Goal: Task Accomplishment & Management: Complete application form

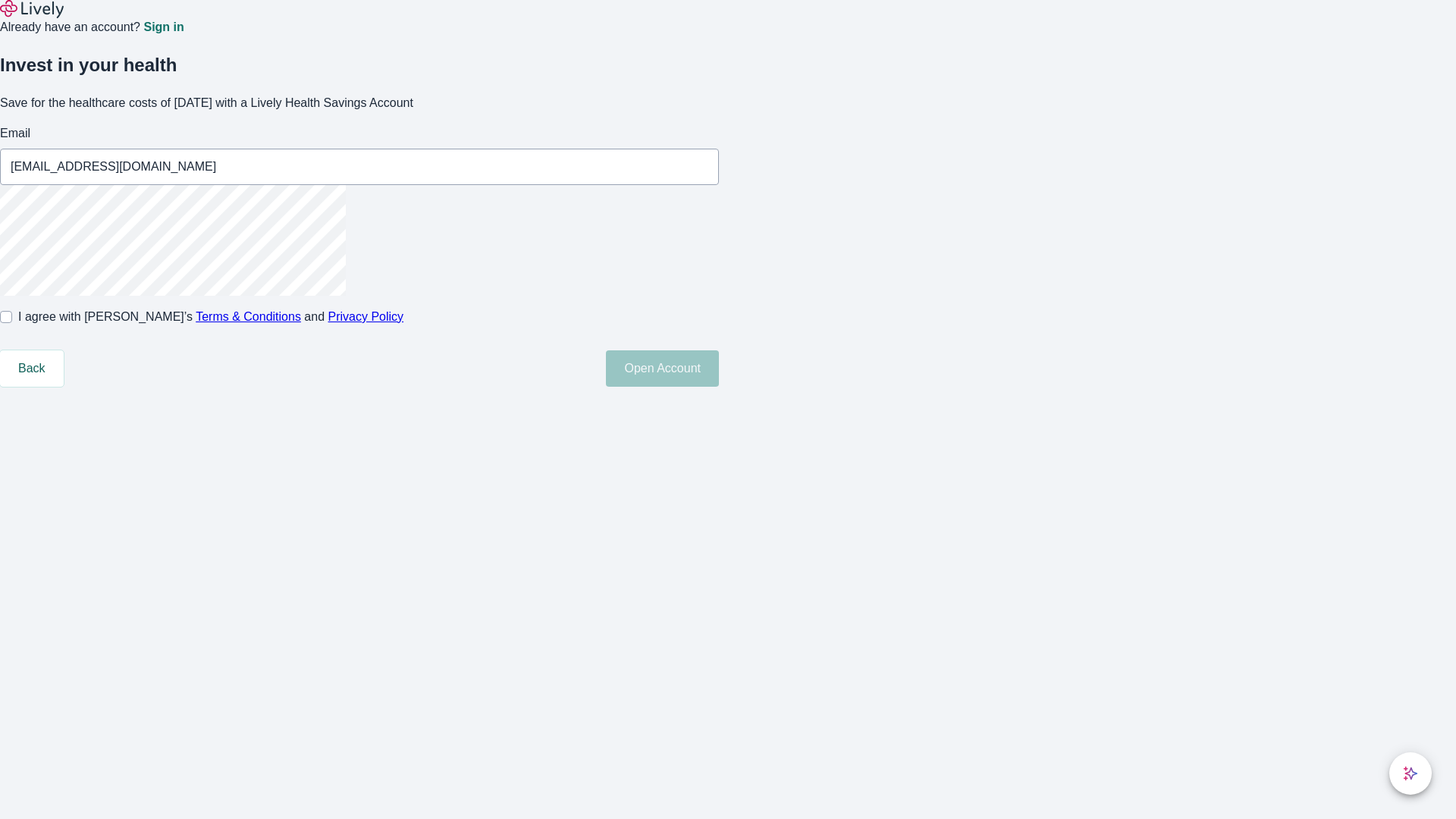
click at [12, 323] on input "I agree with Lively’s Terms & Conditions and Privacy Policy" at bounding box center [6, 317] width 12 height 12
checkbox input "true"
click at [718, 387] on button "Open Account" at bounding box center [663, 369] width 113 height 37
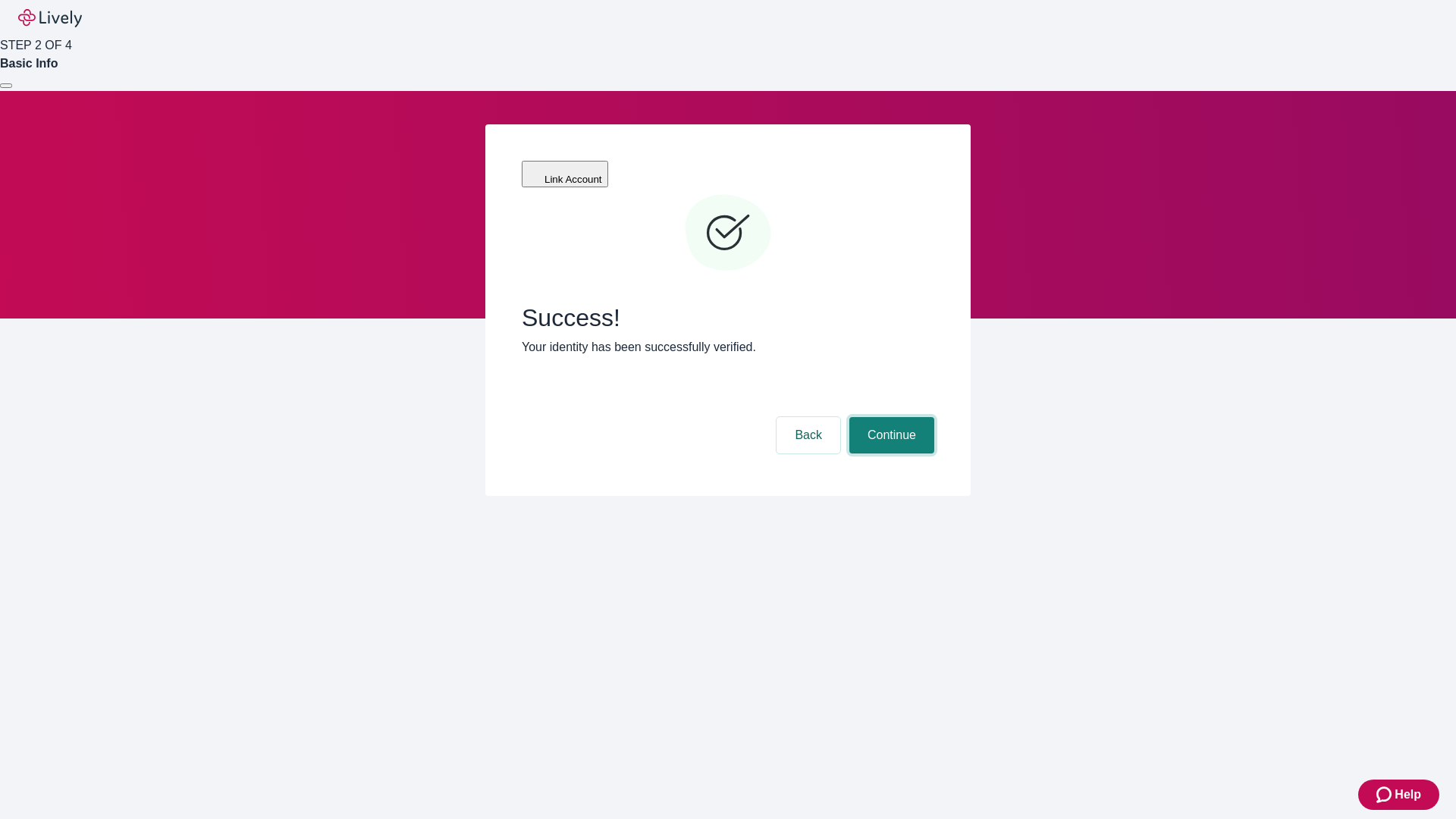
click at [889, 417] on button "Continue" at bounding box center [891, 436] width 85 height 37
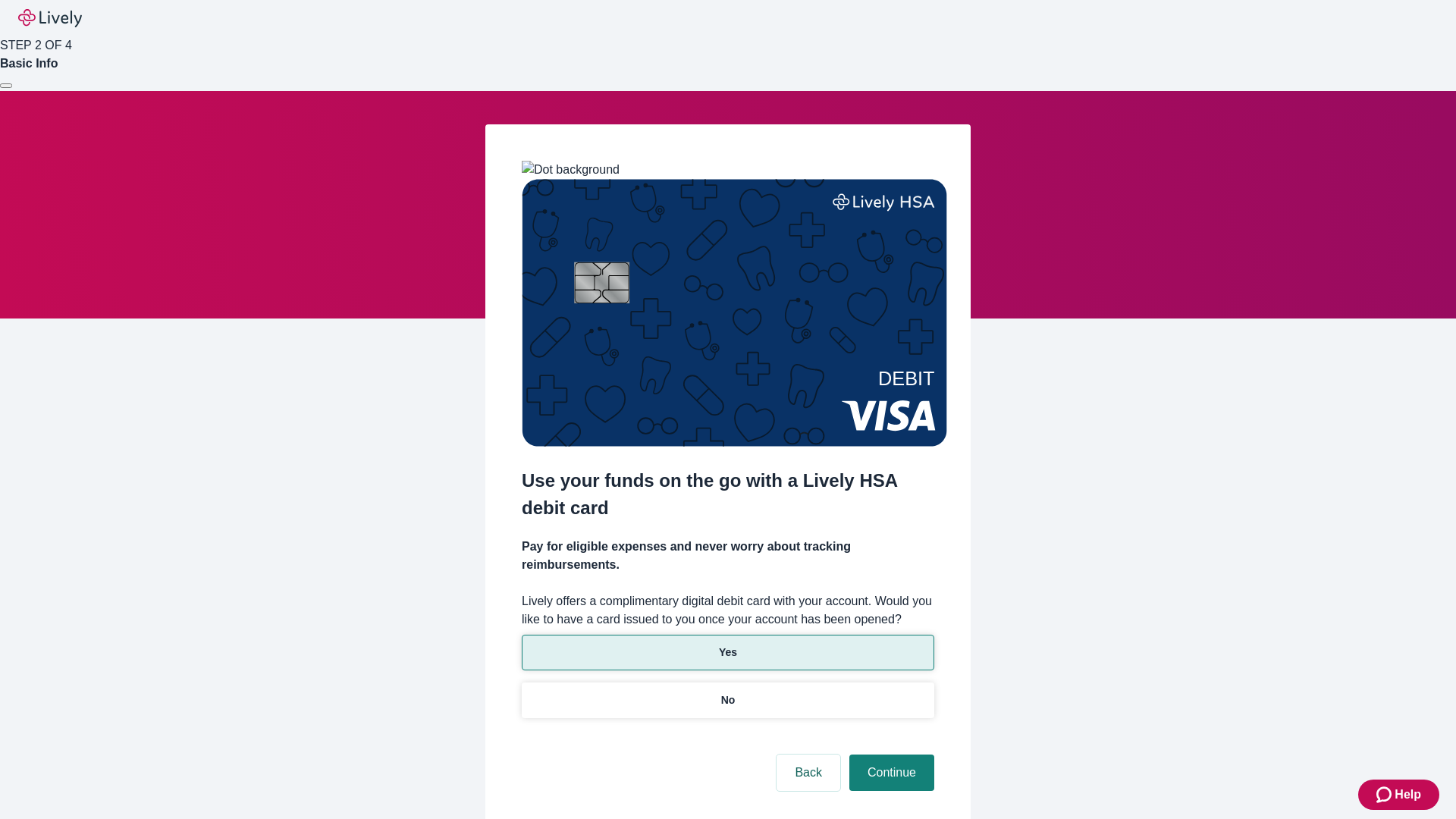
click at [727, 644] on p "Yes" at bounding box center [728, 652] width 18 height 16
click at [889, 755] on button "Continue" at bounding box center [891, 773] width 85 height 37
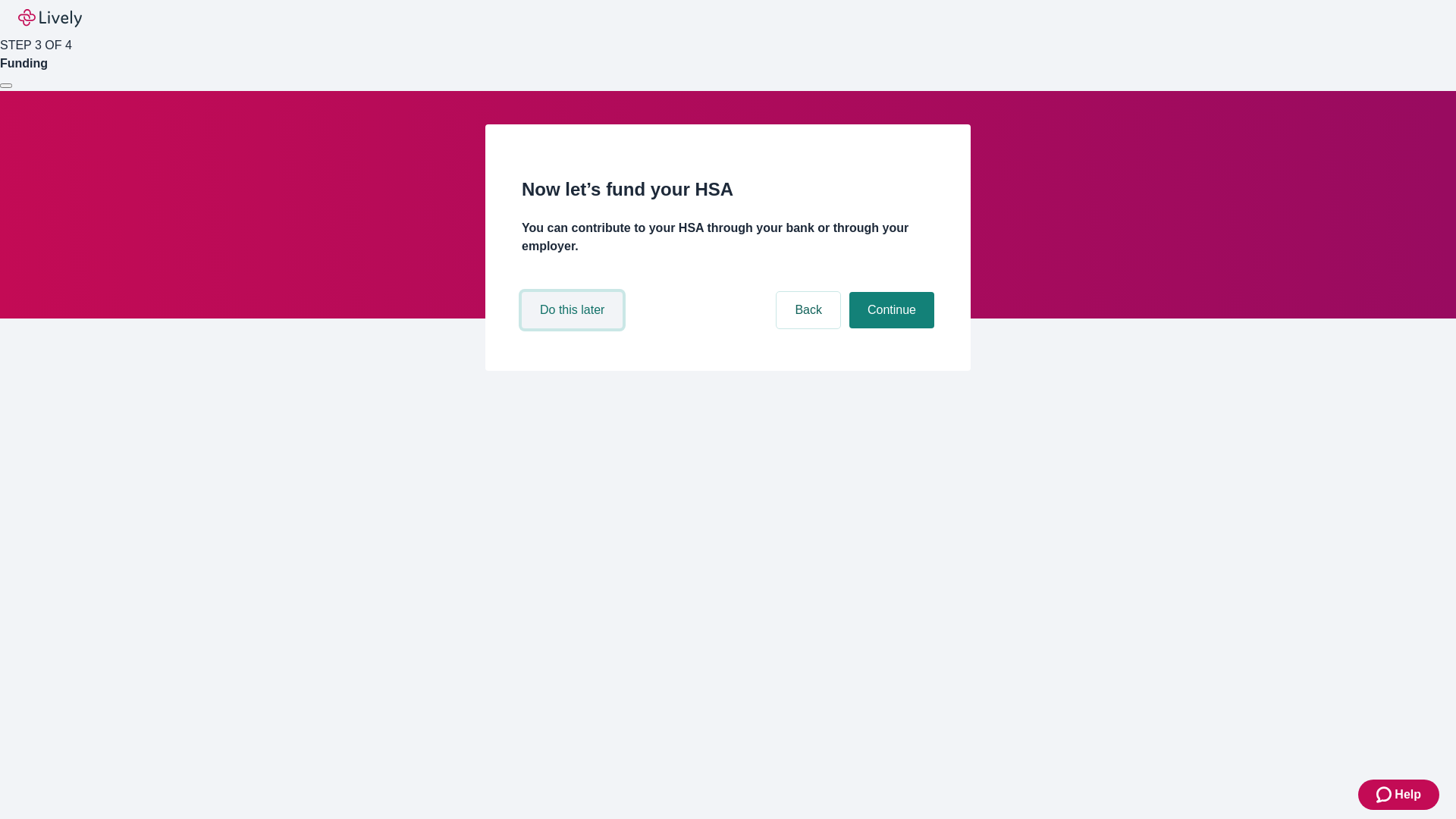
click at [574, 328] on button "Do this later" at bounding box center [572, 311] width 101 height 37
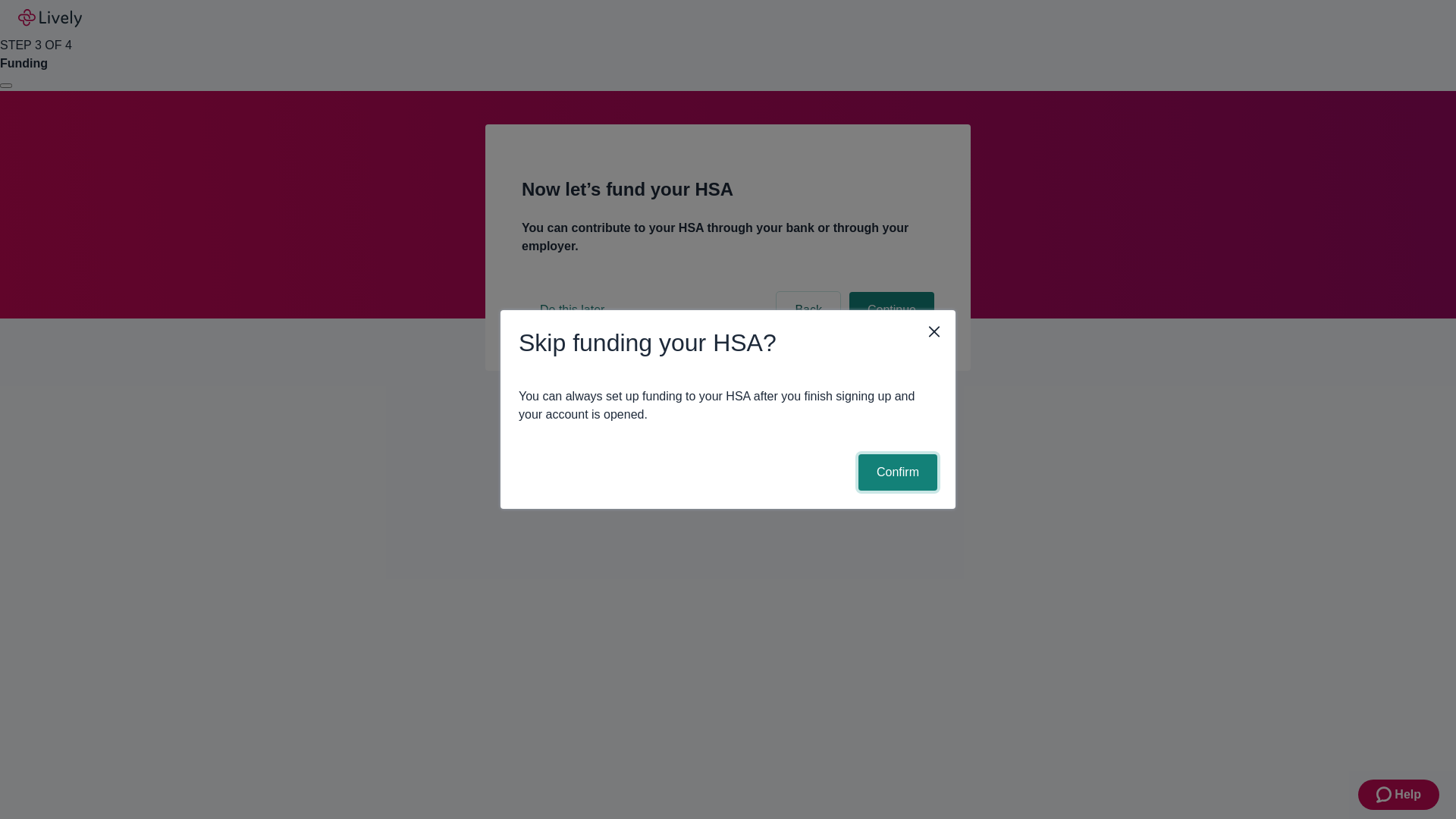
click at [895, 472] on button "Confirm" at bounding box center [897, 473] width 79 height 37
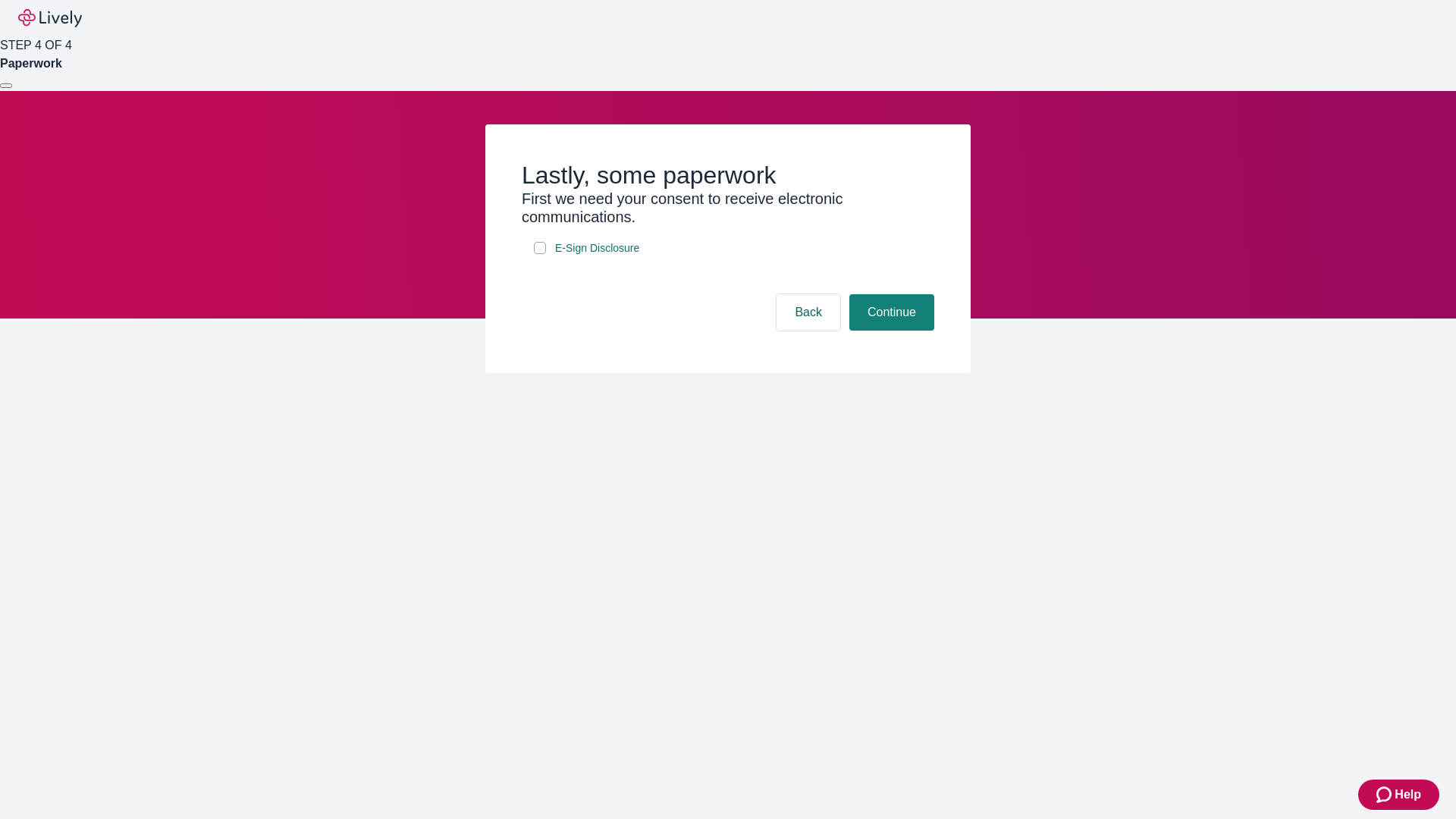
click at [540, 254] on input "E-Sign Disclosure" at bounding box center [540, 248] width 12 height 12
checkbox input "true"
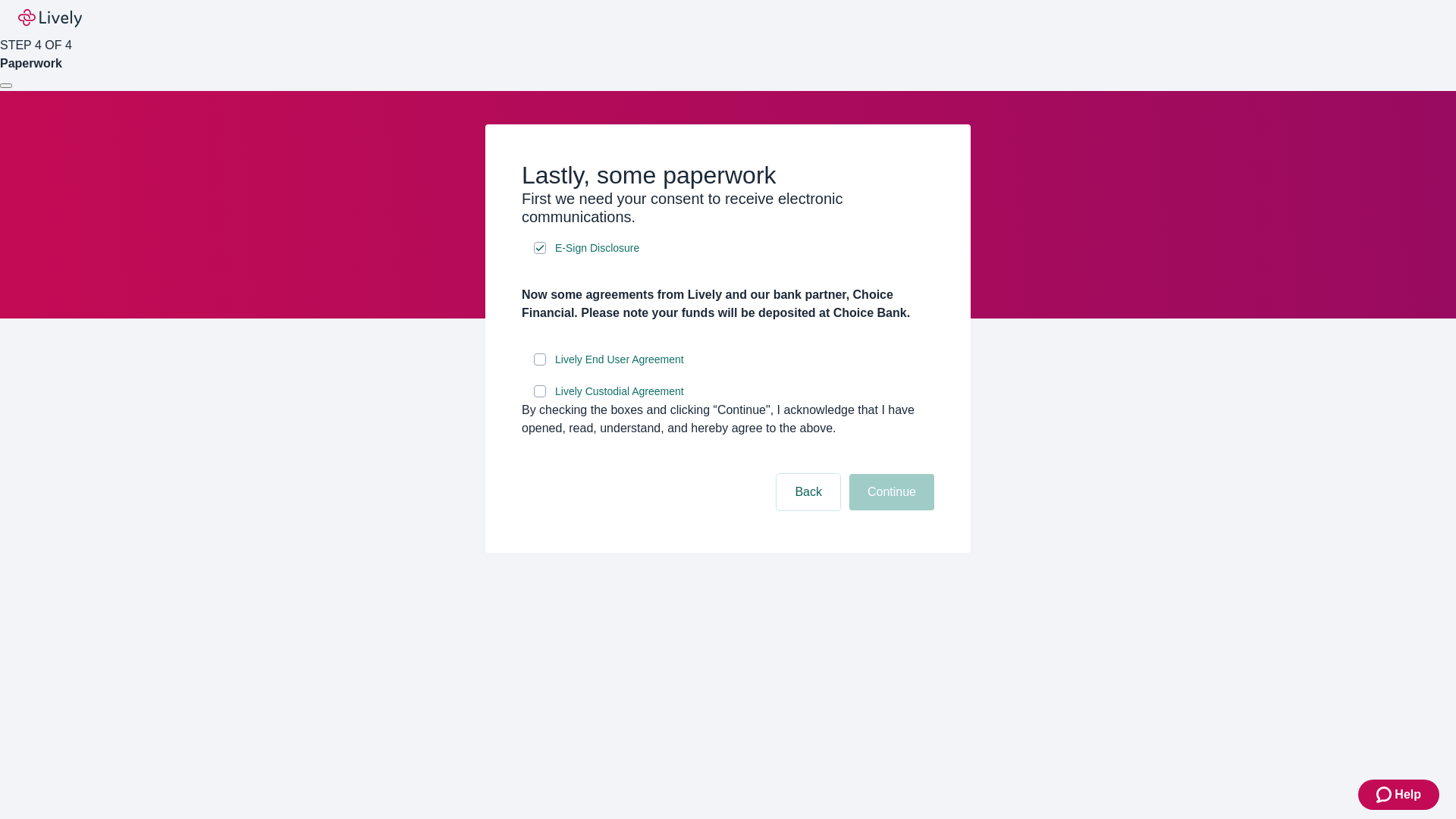
click at [540, 366] on input "Lively End User Agreement" at bounding box center [540, 360] width 12 height 12
checkbox input "true"
click at [540, 397] on input "Lively Custodial Agreement" at bounding box center [540, 391] width 12 height 12
checkbox input "true"
click at [889, 511] on button "Continue" at bounding box center [891, 492] width 85 height 37
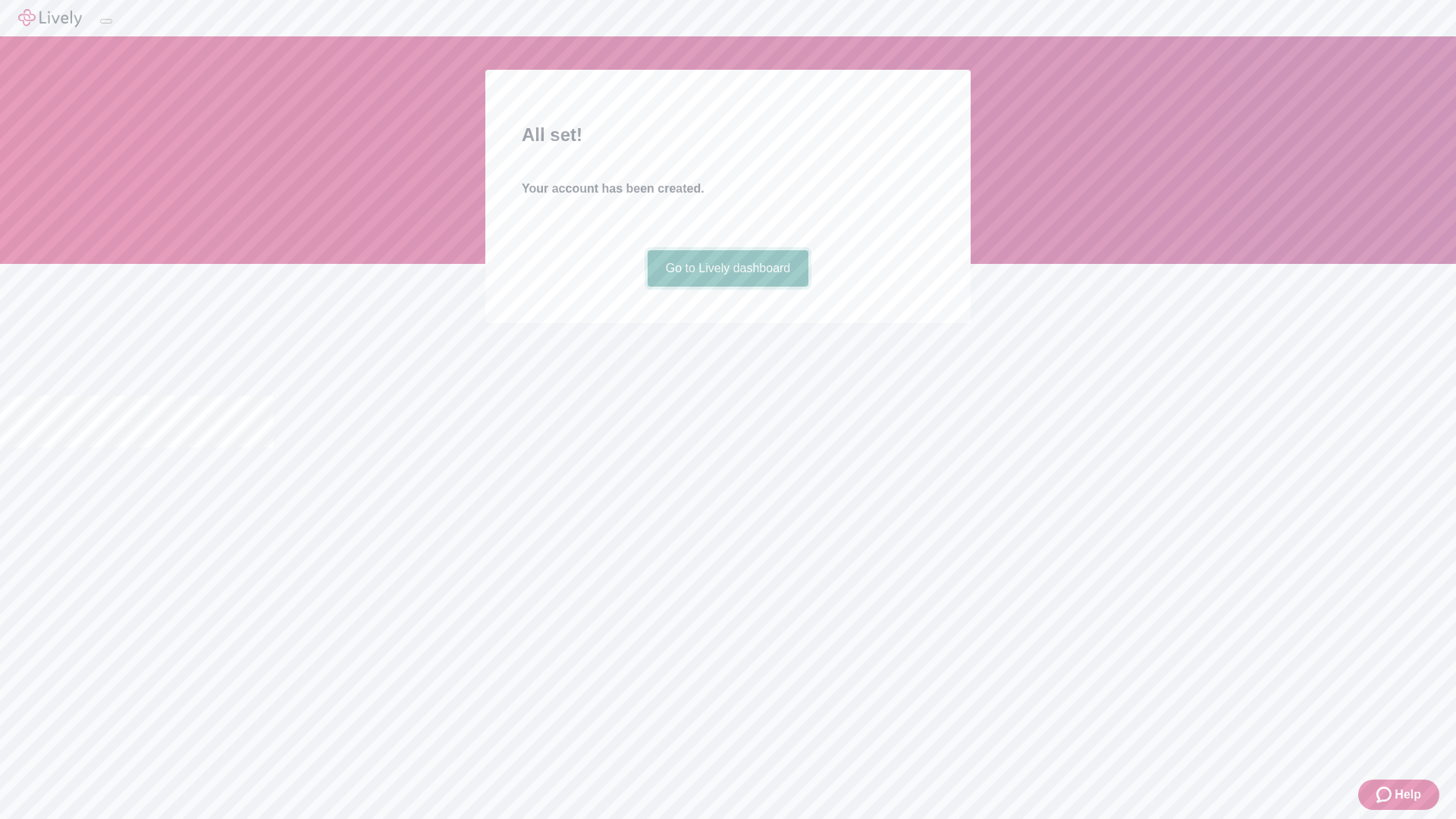
click at [727, 287] on link "Go to Lively dashboard" at bounding box center [728, 269] width 161 height 37
